Goal: Information Seeking & Learning: Find contact information

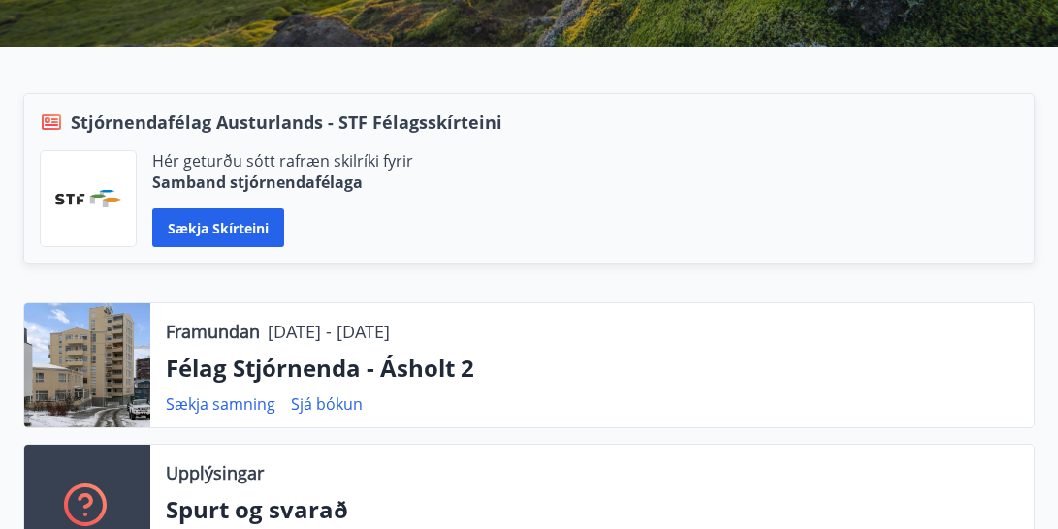
scroll to position [388, 0]
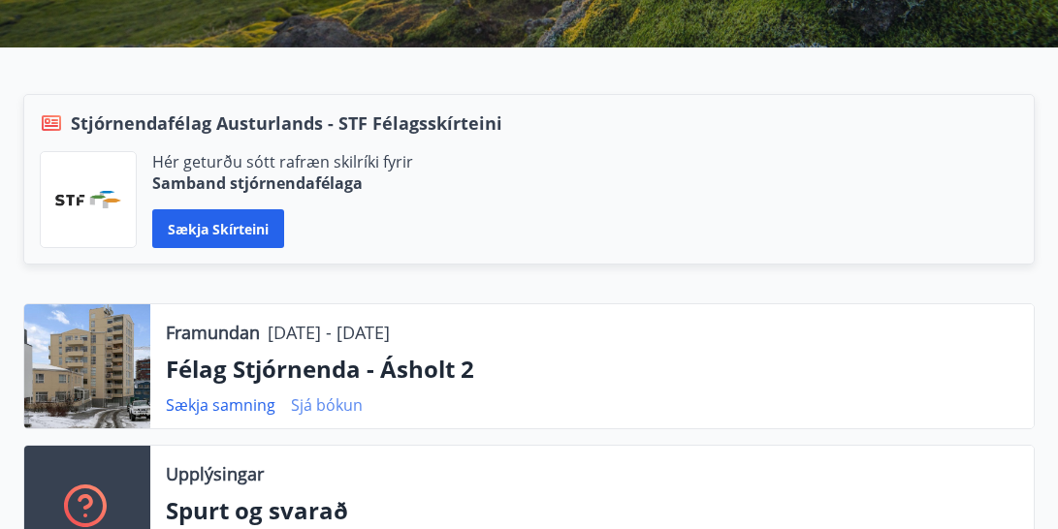
click at [336, 403] on link "Sjá bókun" at bounding box center [327, 405] width 72 height 21
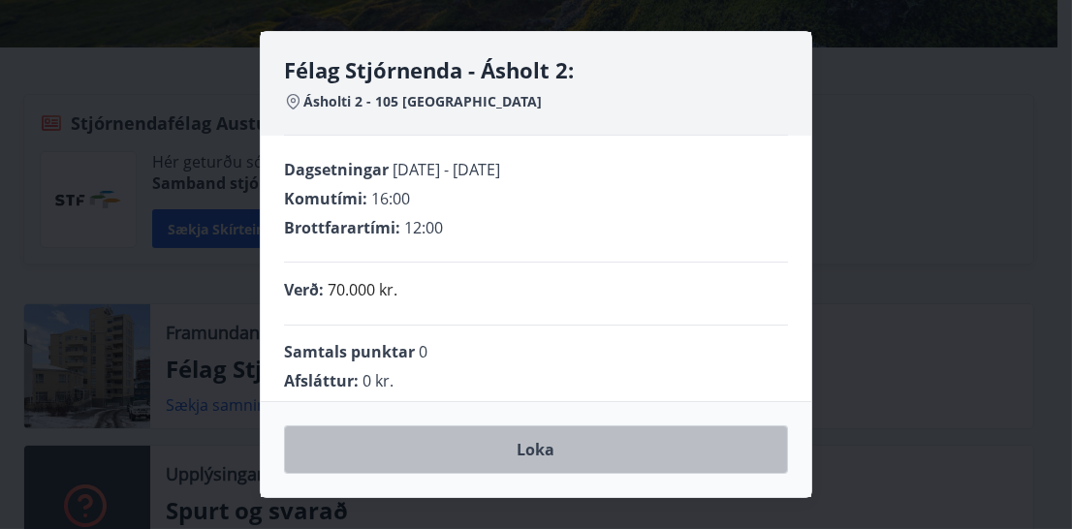
click at [558, 435] on button "Loka" at bounding box center [536, 450] width 504 height 48
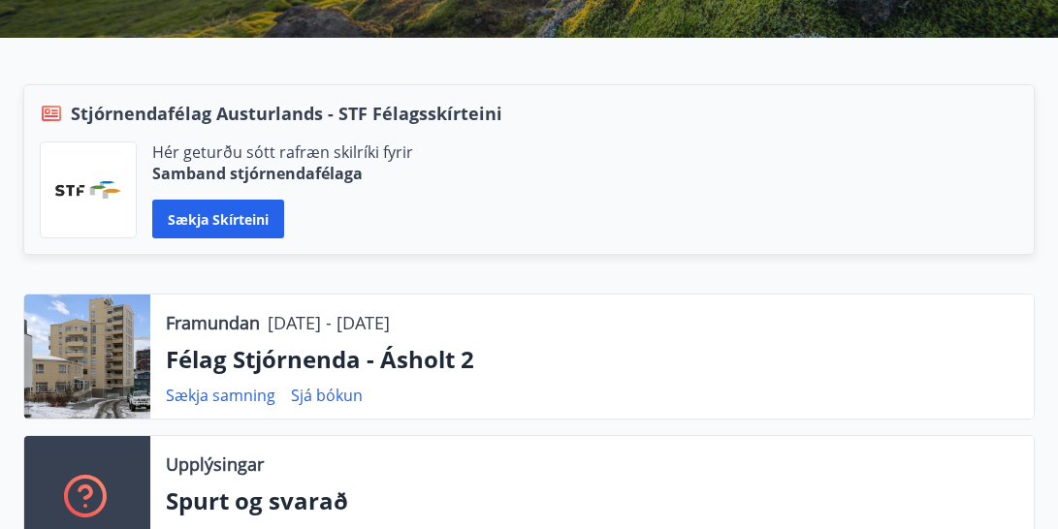
scroll to position [0, 0]
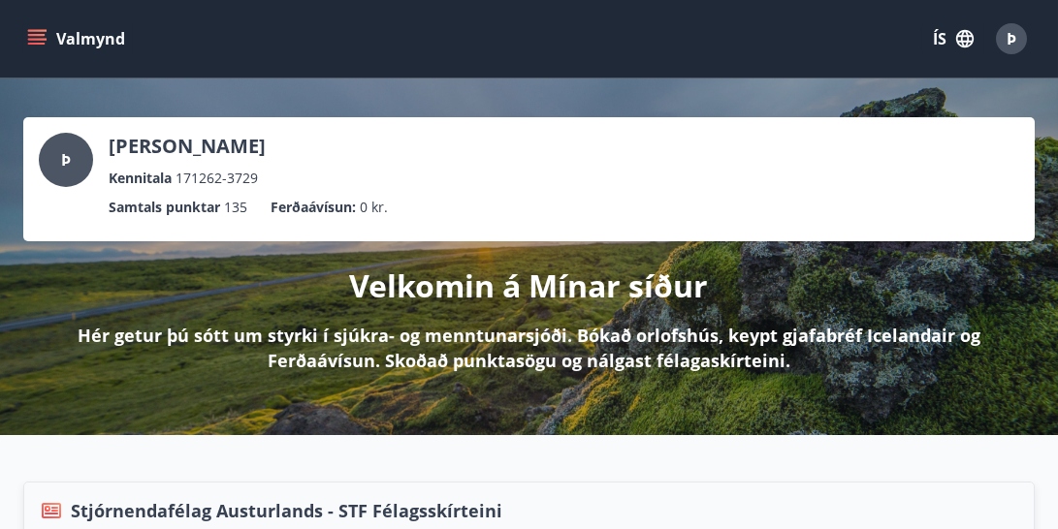
click at [41, 36] on icon "matseðill" at bounding box center [36, 38] width 19 height 19
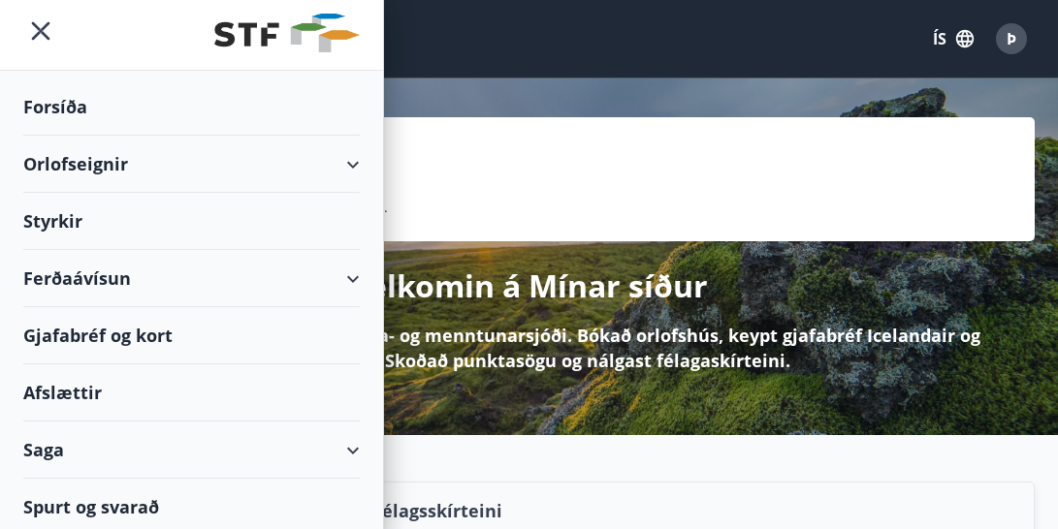
scroll to position [10, 0]
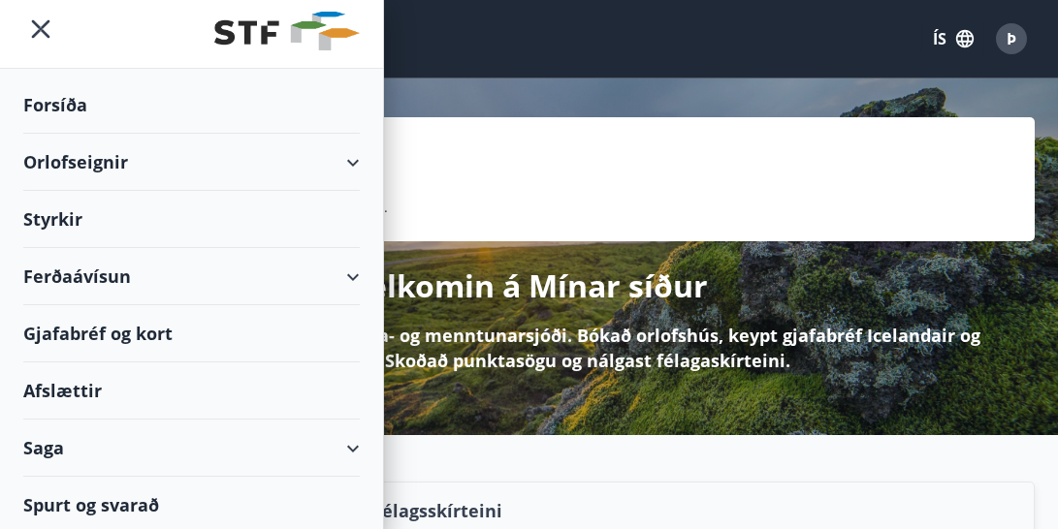
click at [112, 492] on div "Spurt og svarað" at bounding box center [191, 505] width 336 height 56
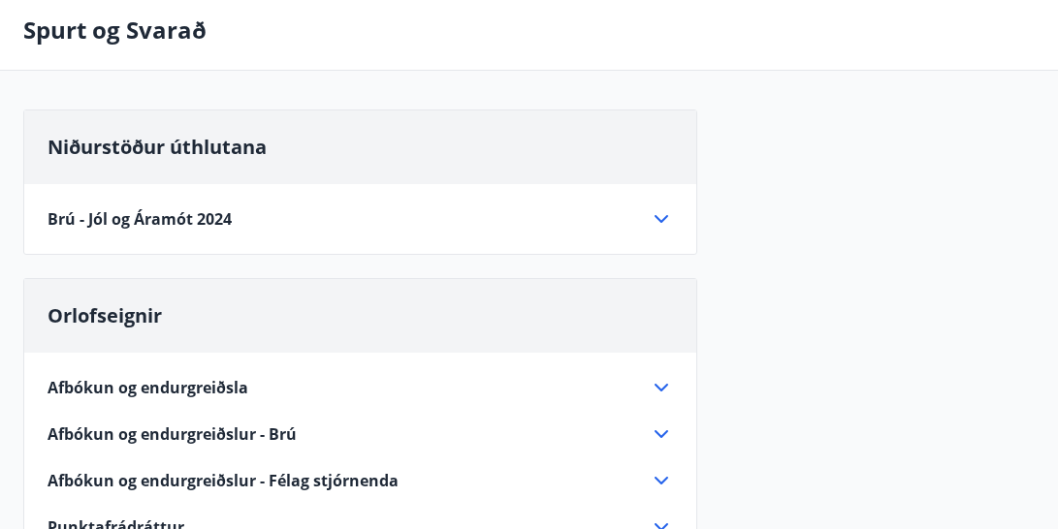
scroll to position [290, 0]
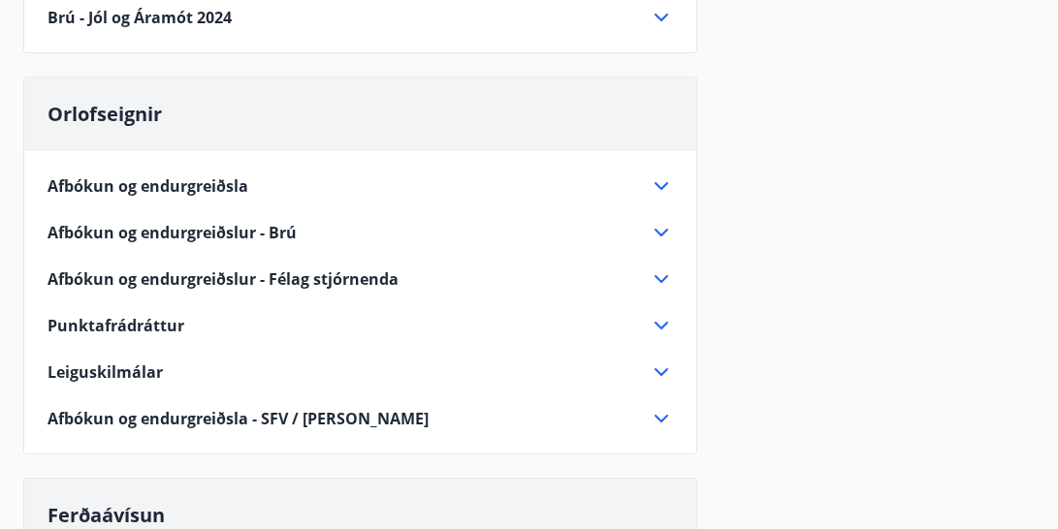
click at [321, 275] on span "Afbókun og endurgreiðslur - Félag stjórnenda" at bounding box center [223, 279] width 351 height 21
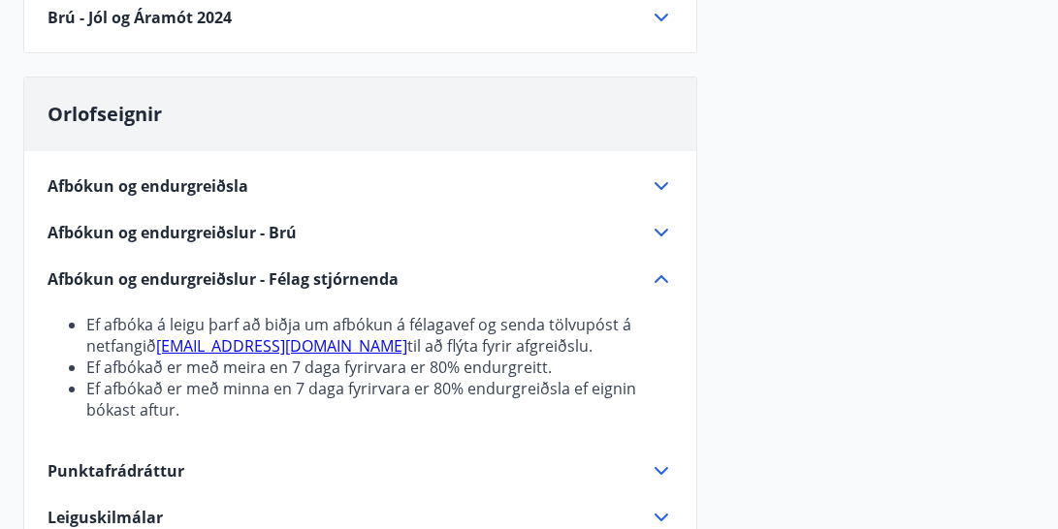
click at [222, 274] on span "Afbókun og endurgreiðslur - Félag stjórnenda" at bounding box center [223, 279] width 351 height 21
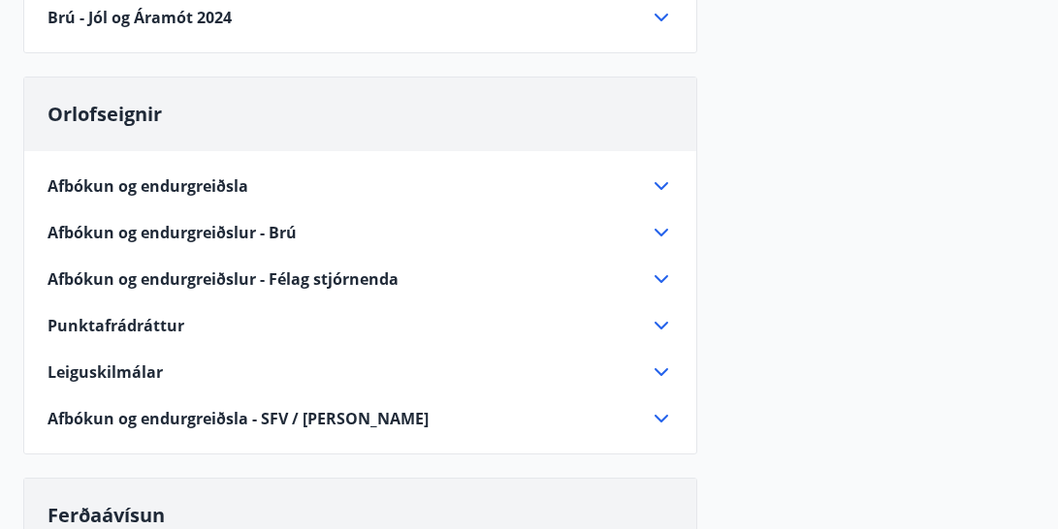
click at [222, 275] on span "Afbókun og endurgreiðslur - Félag stjórnenda" at bounding box center [223, 279] width 351 height 21
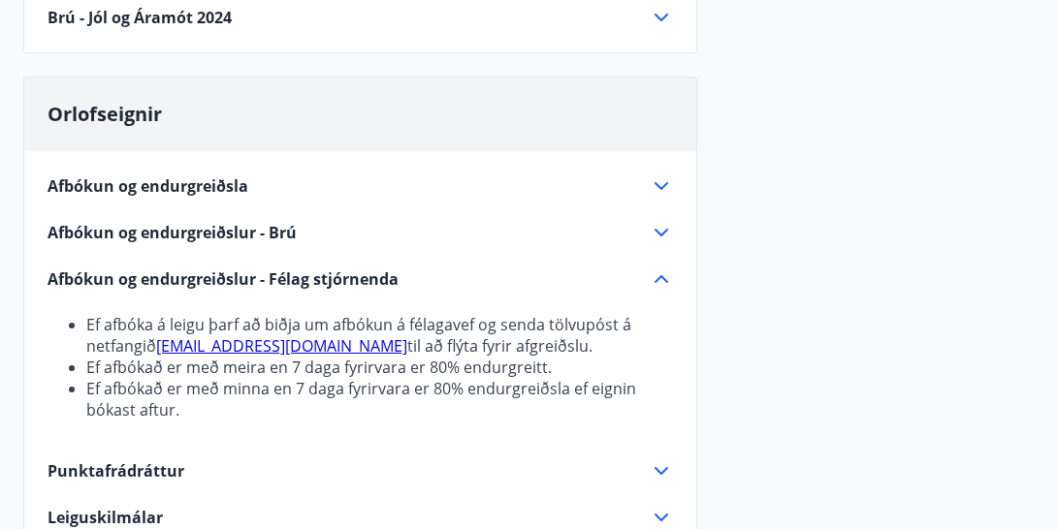
click at [188, 226] on span "Afbókun og endurgreiðslur - Brú" at bounding box center [172, 232] width 249 height 21
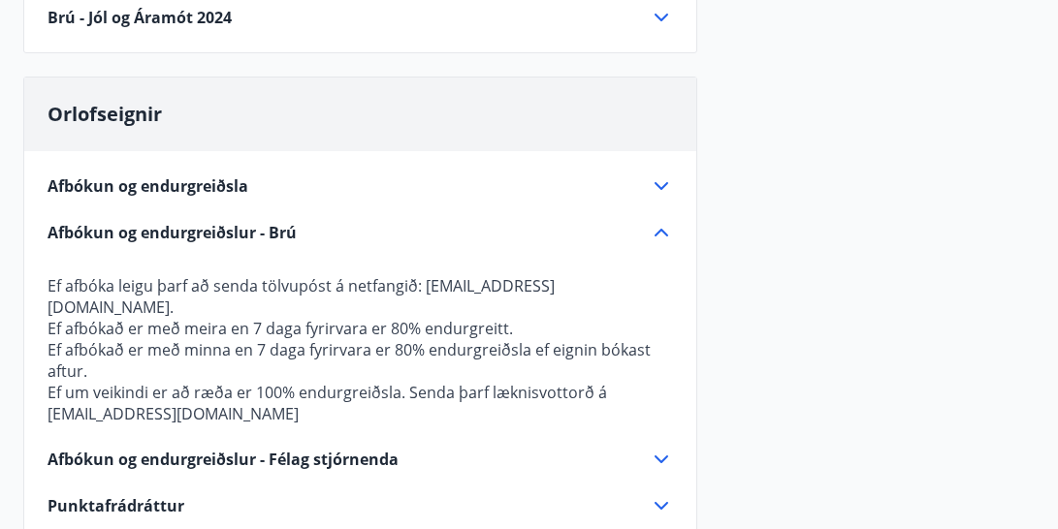
click at [188, 228] on span "Afbókun og endurgreiðslur - Brú" at bounding box center [172, 232] width 249 height 21
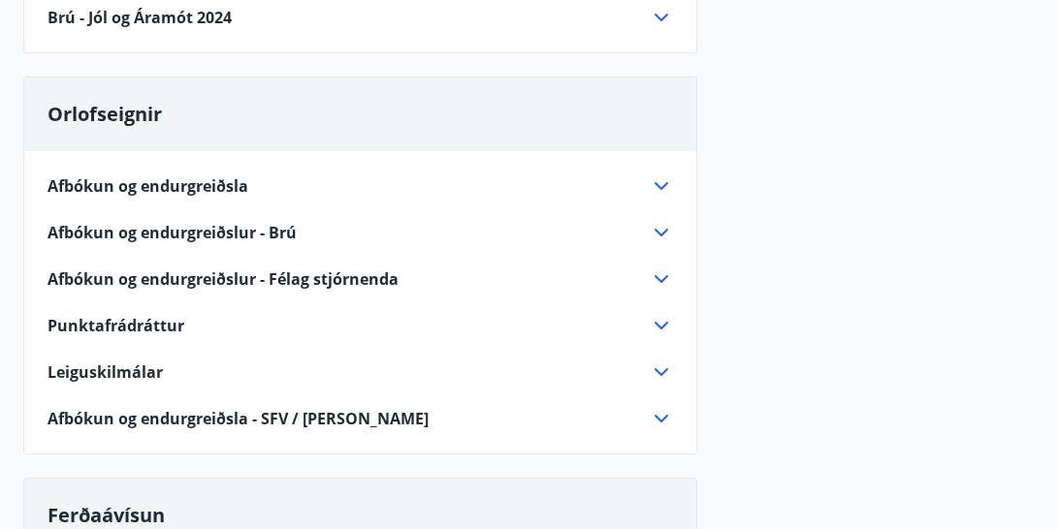
click at [172, 177] on span "Afbókun og endurgreiðsla" at bounding box center [148, 186] width 201 height 21
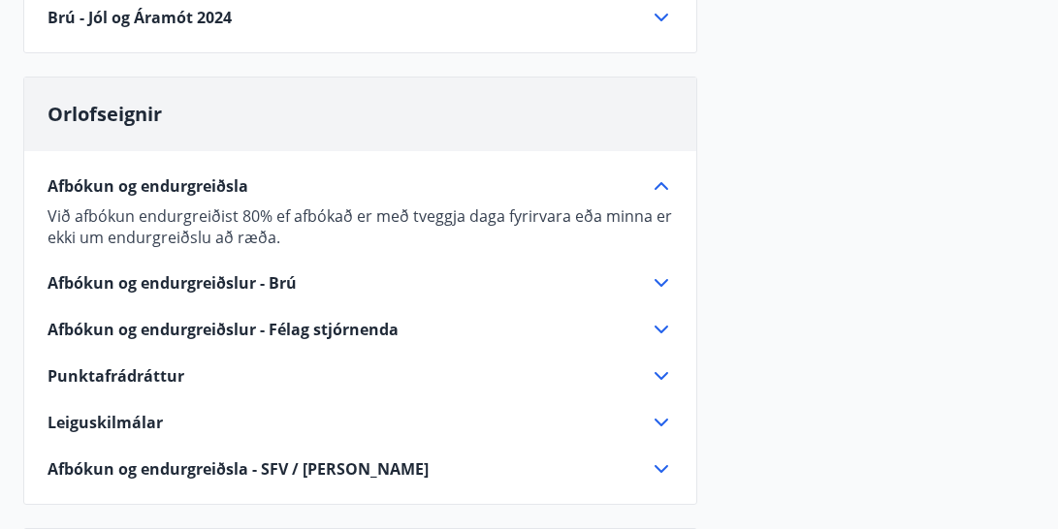
click at [349, 321] on span "Afbókun og endurgreiðslur - Félag stjórnenda" at bounding box center [223, 329] width 351 height 21
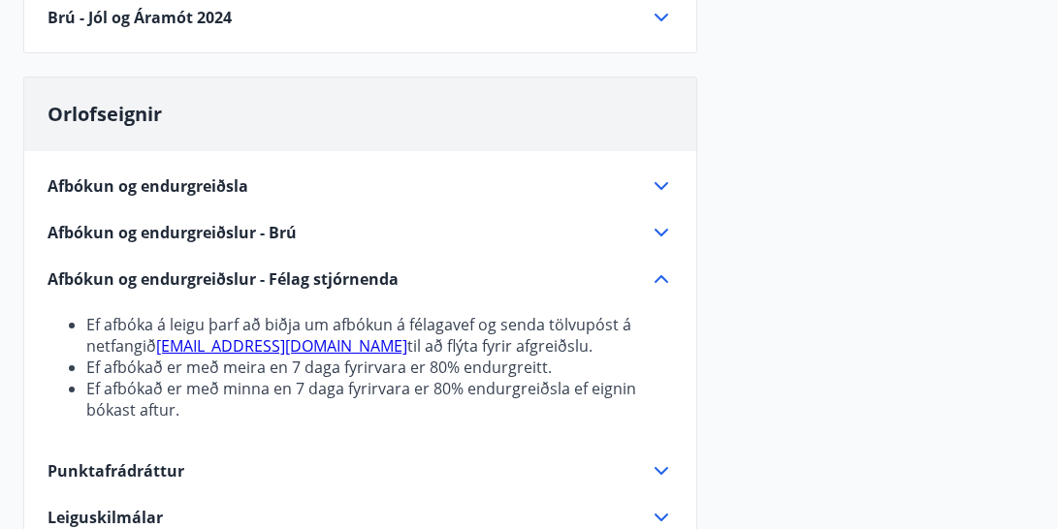
click at [273, 339] on link "[EMAIL_ADDRESS][DOMAIN_NAME]" at bounding box center [281, 346] width 251 height 21
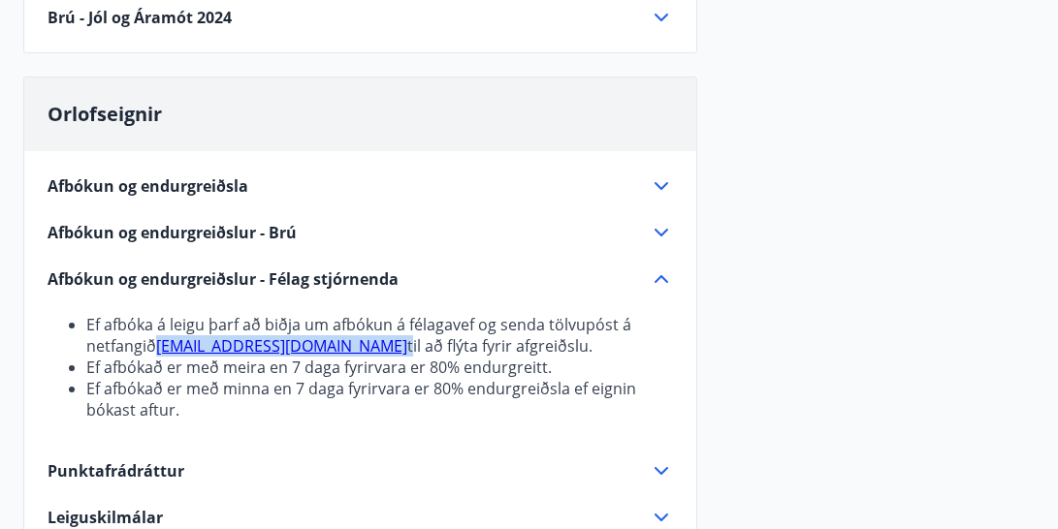
drag, startPoint x: 340, startPoint y: 344, endPoint x: 143, endPoint y: 348, distance: 197.9
click at [156, 349] on li "Ef afbóka á leigu þarf að biðja um afbókun á félagavef og senda tölvupóst á net…" at bounding box center [379, 335] width 587 height 43
copy li "[EMAIL_ADDRESS][DOMAIN_NAME]"
